Goal: Information Seeking & Learning: Learn about a topic

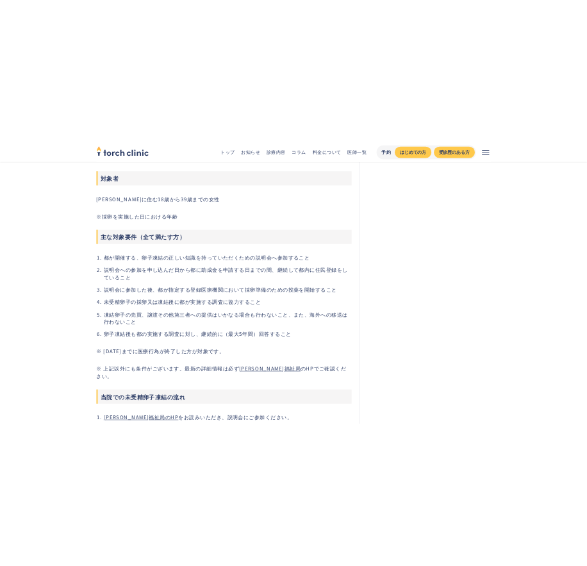
scroll to position [513, 0]
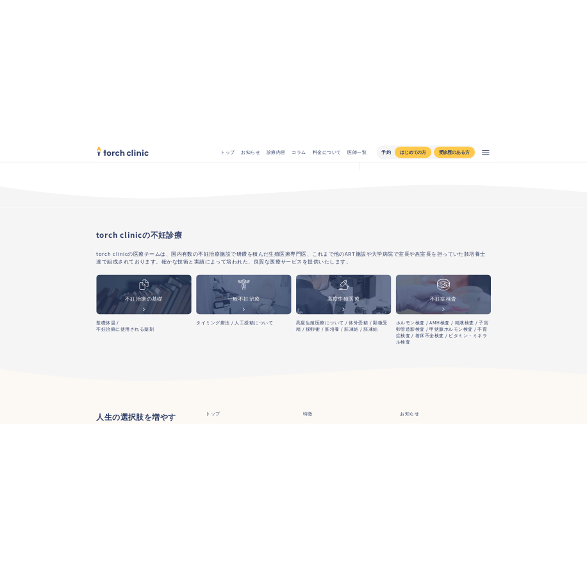
scroll to position [6358, 0]
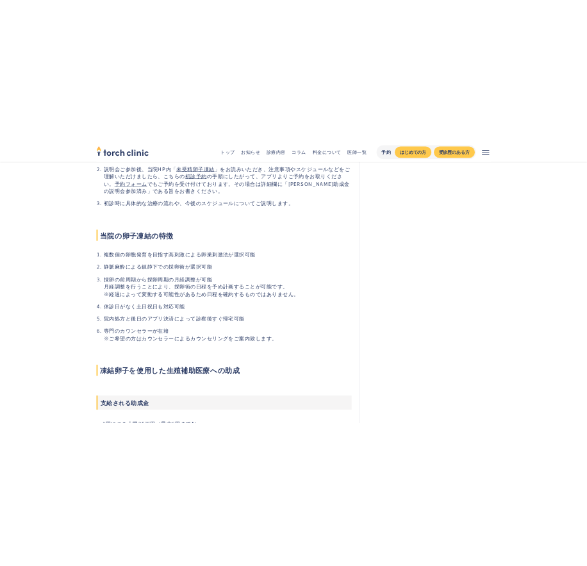
scroll to position [1026, 0]
